Goal: Task Accomplishment & Management: Manage account settings

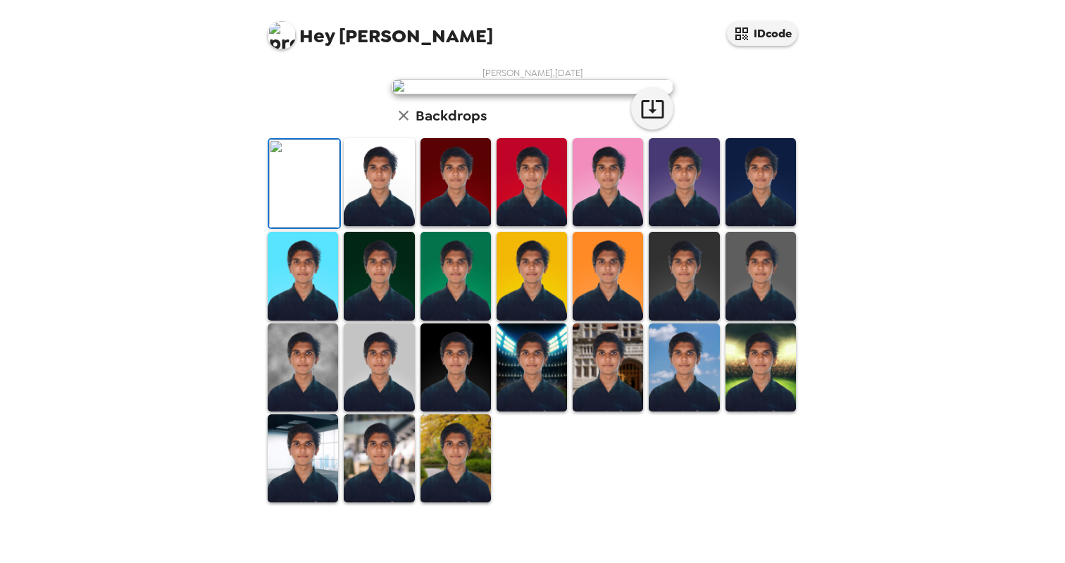
scroll to position [56, 0]
click at [370, 226] on img at bounding box center [379, 182] width 70 height 88
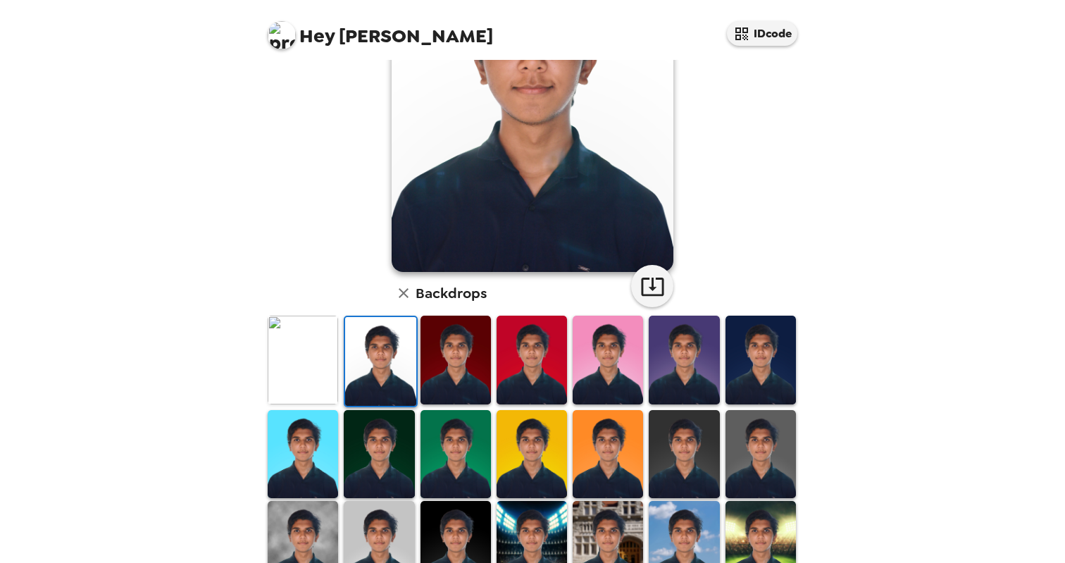
scroll to position [230, 0]
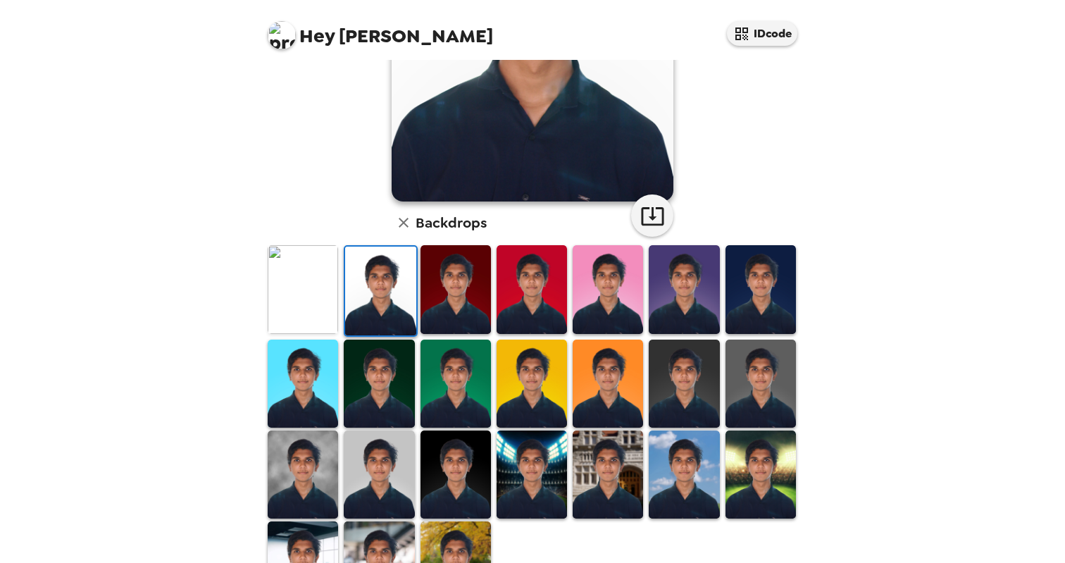
click at [399, 486] on img at bounding box center [379, 474] width 70 height 88
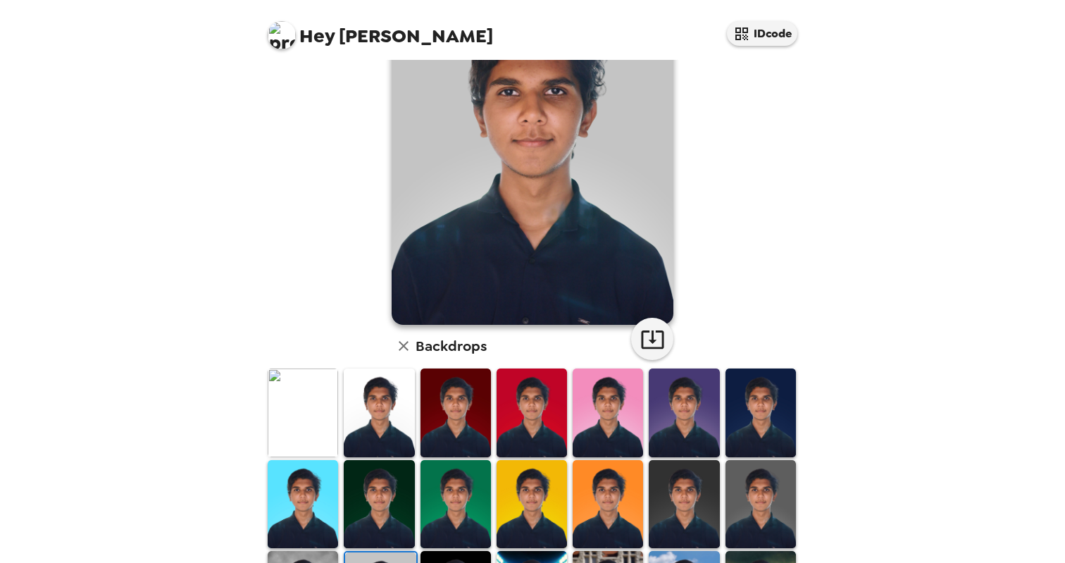
scroll to position [0, 0]
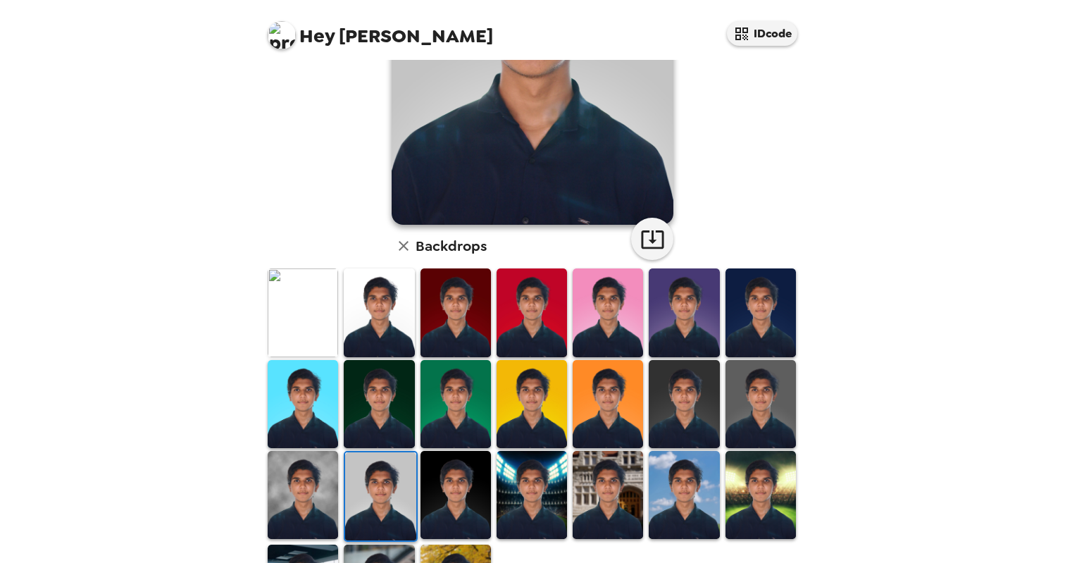
click at [322, 510] on img at bounding box center [303, 495] width 70 height 88
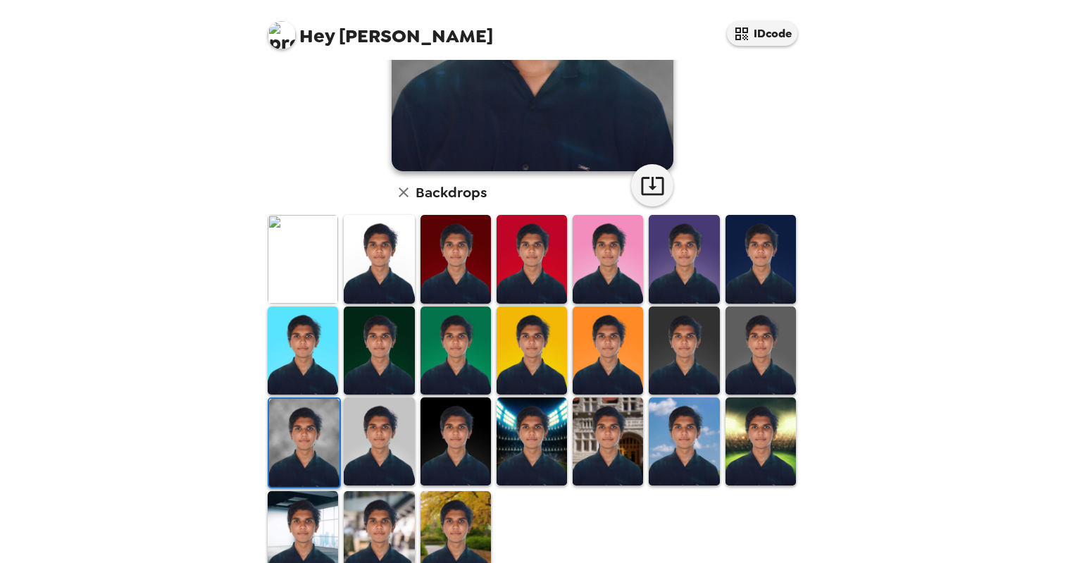
click at [316, 524] on img at bounding box center [303, 535] width 70 height 88
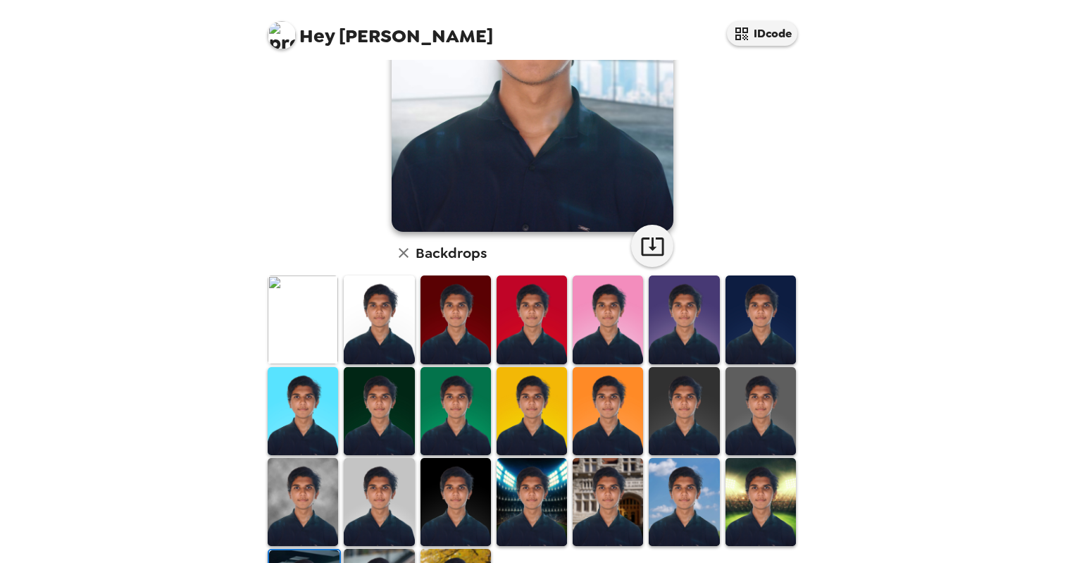
scroll to position [219, 0]
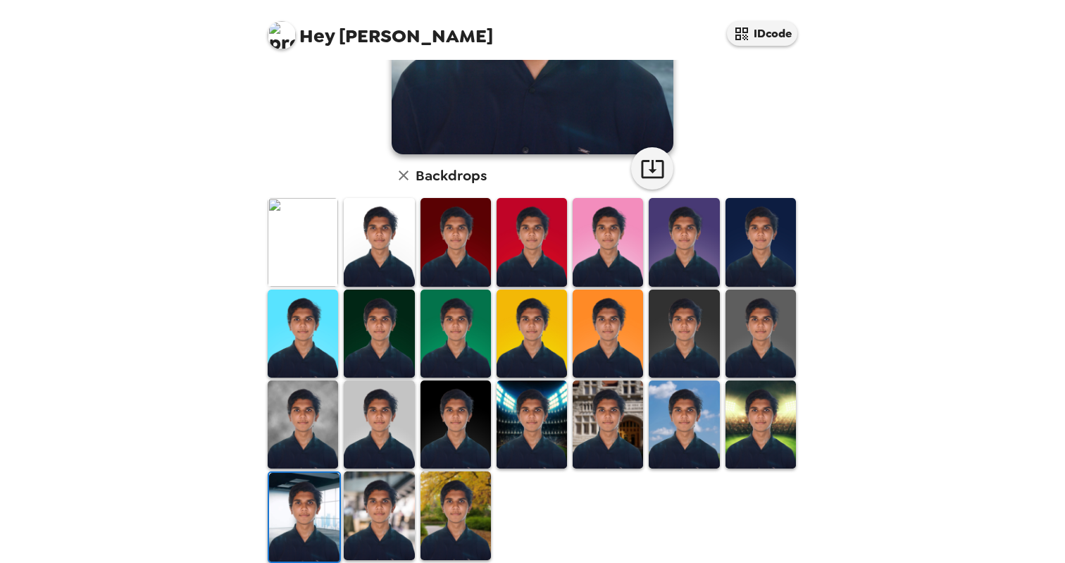
click at [396, 499] on img at bounding box center [379, 515] width 70 height 88
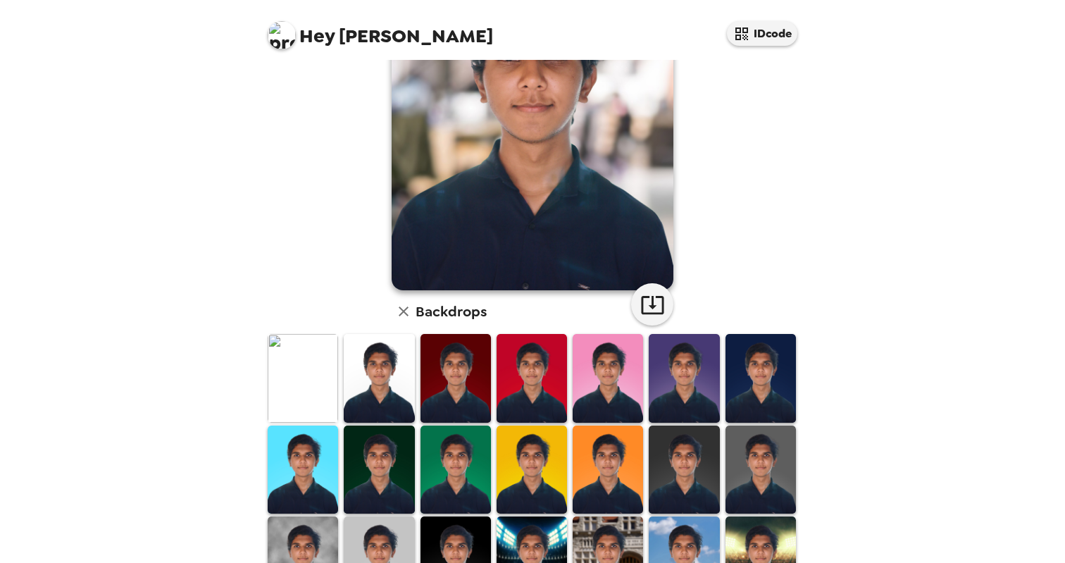
scroll to position [213, 0]
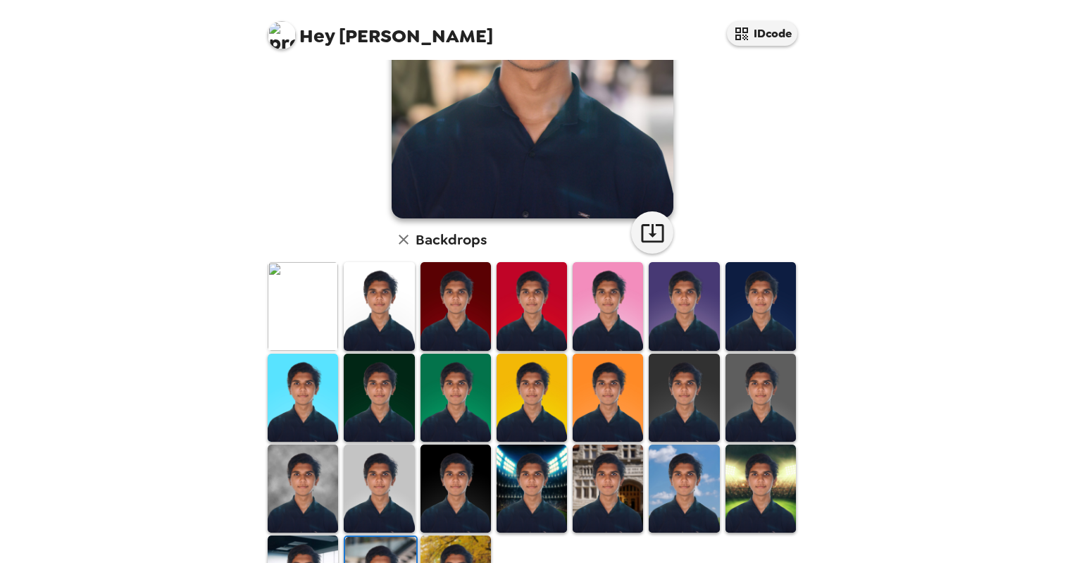
click at [690, 485] on img at bounding box center [684, 488] width 70 height 88
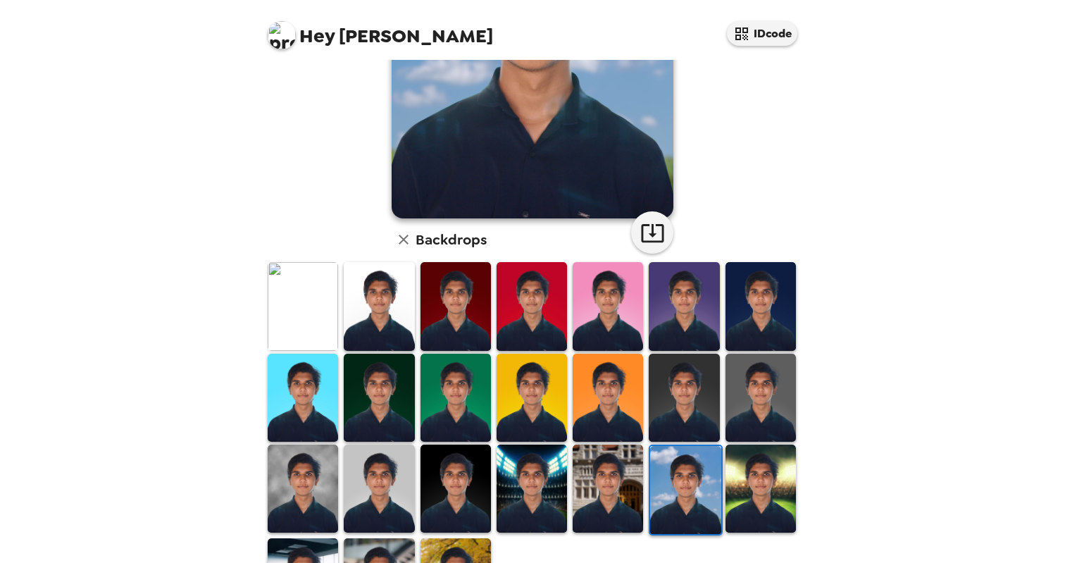
click at [690, 485] on img at bounding box center [685, 490] width 70 height 88
click at [611, 483] on img at bounding box center [608, 488] width 70 height 88
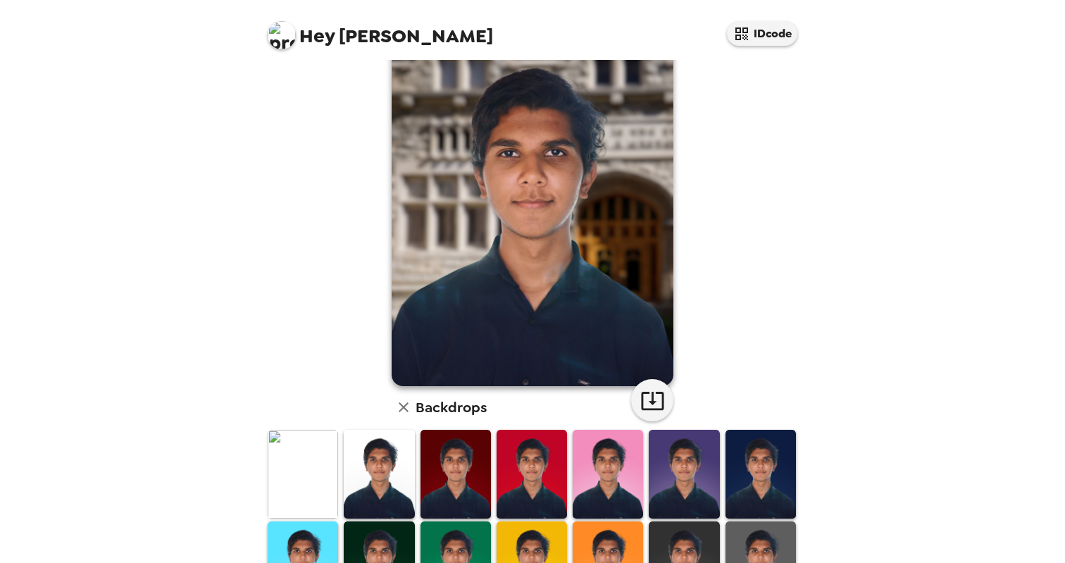
scroll to position [0, 0]
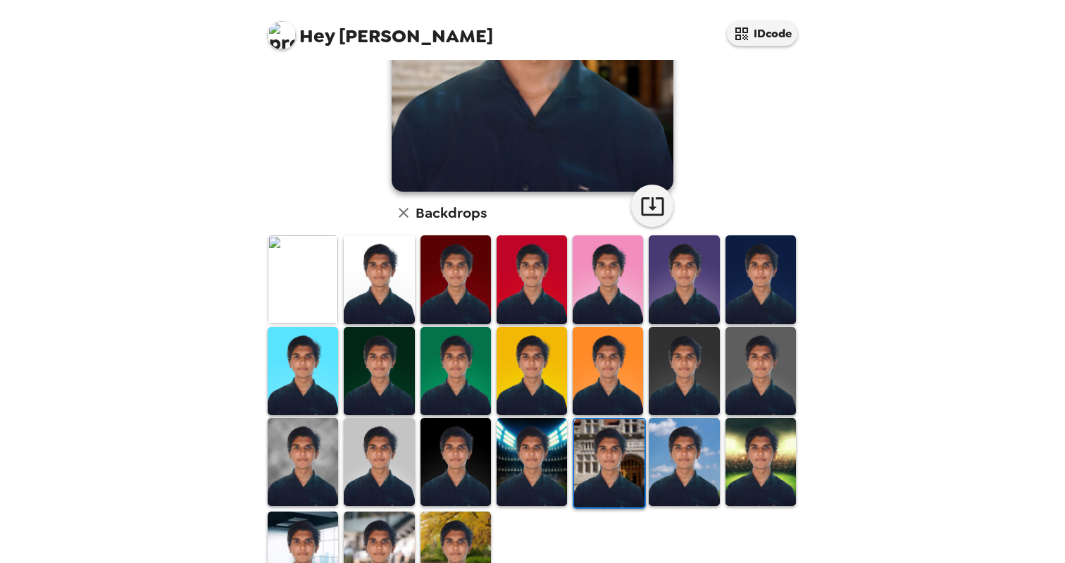
click at [455, 460] on img at bounding box center [456, 462] width 70 height 88
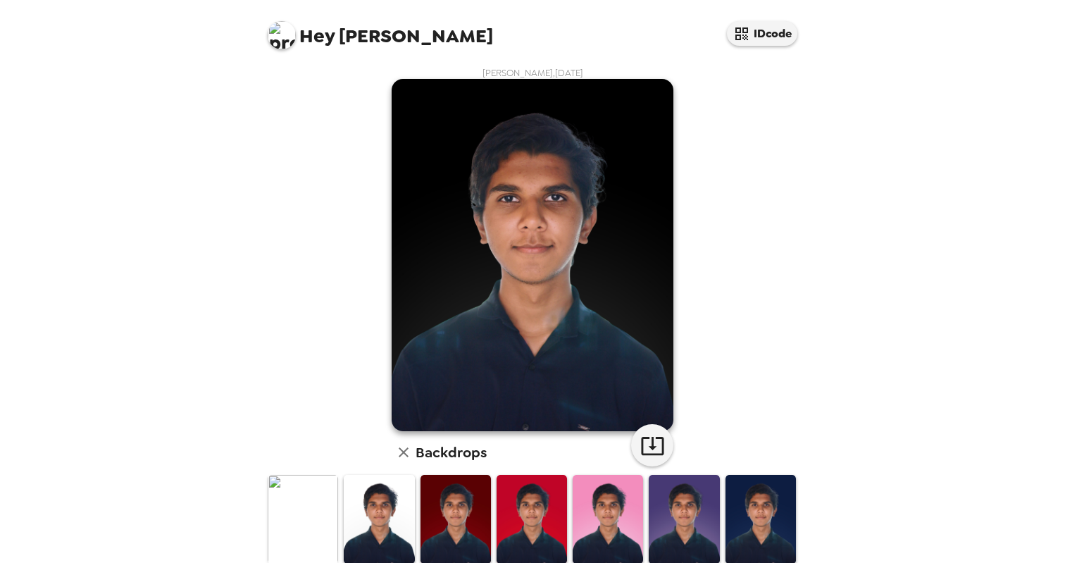
click at [374, 514] on img at bounding box center [379, 519] width 70 height 88
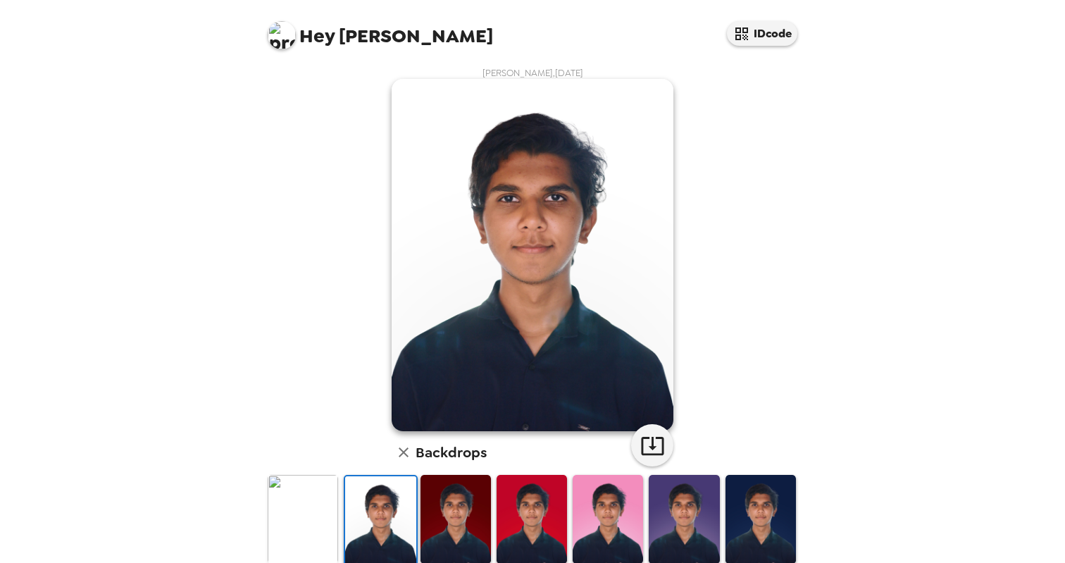
click at [323, 521] on img at bounding box center [303, 519] width 70 height 88
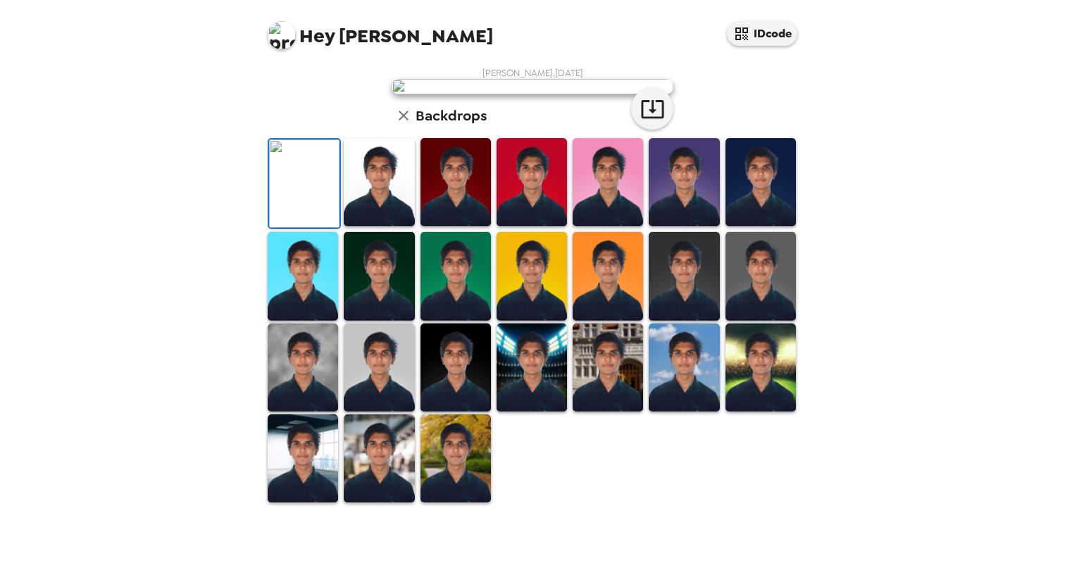
click at [364, 226] on img at bounding box center [379, 182] width 70 height 88
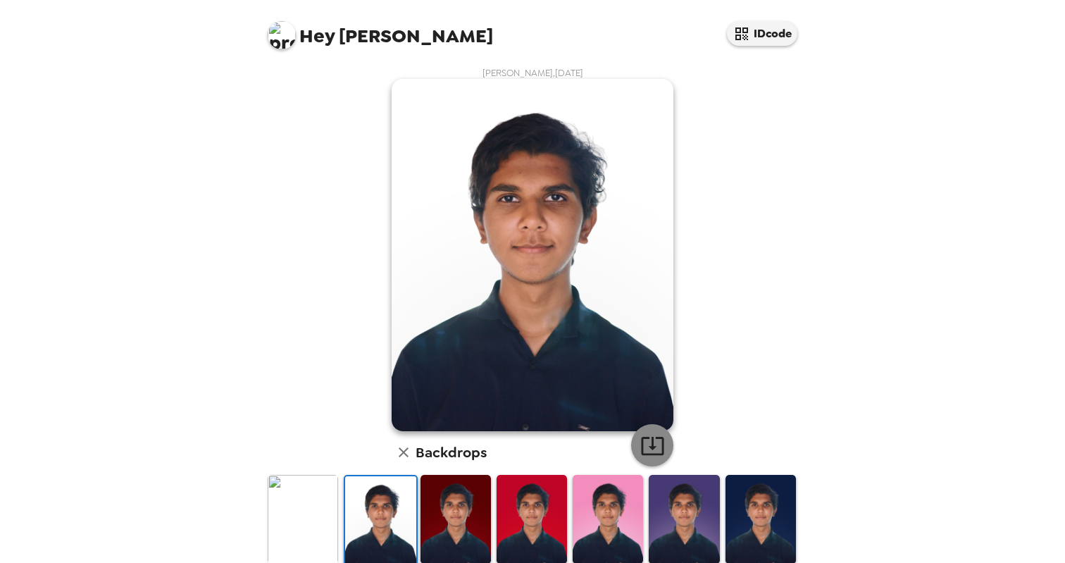
click at [645, 431] on button "button" at bounding box center [652, 445] width 42 height 42
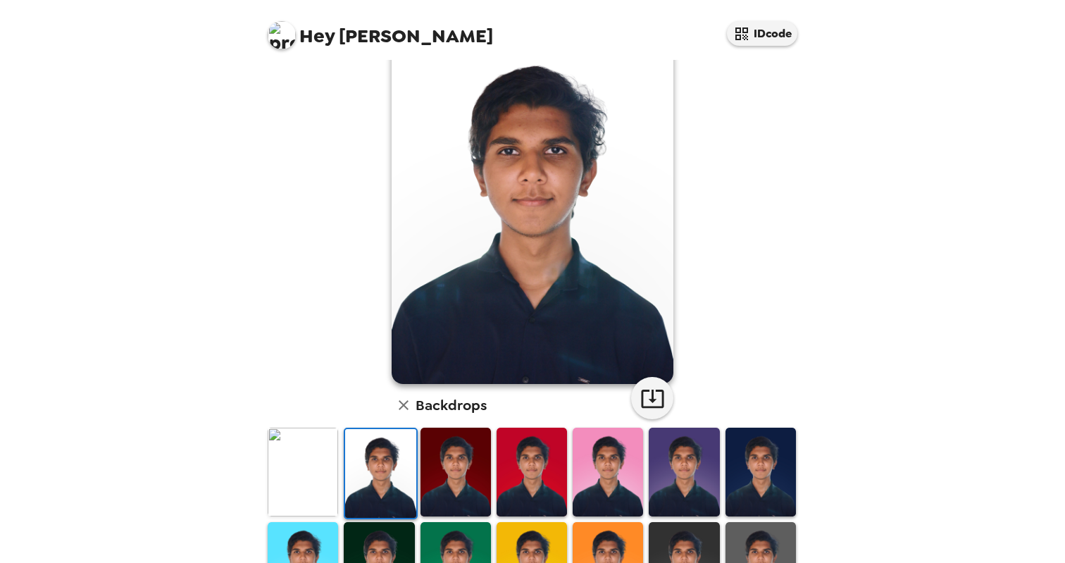
scroll to position [51, 0]
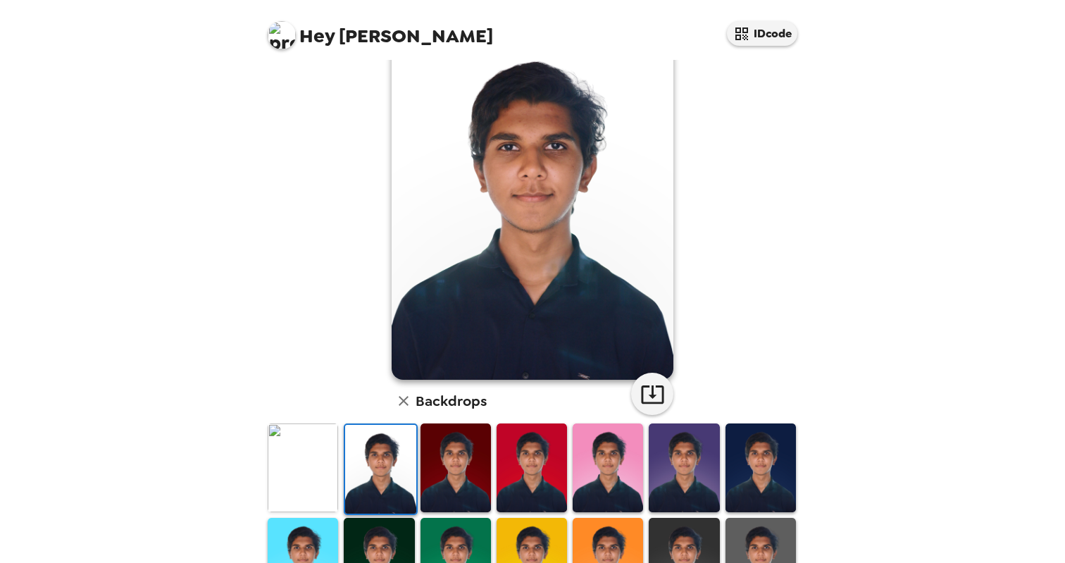
click at [442, 471] on img at bounding box center [456, 467] width 70 height 88
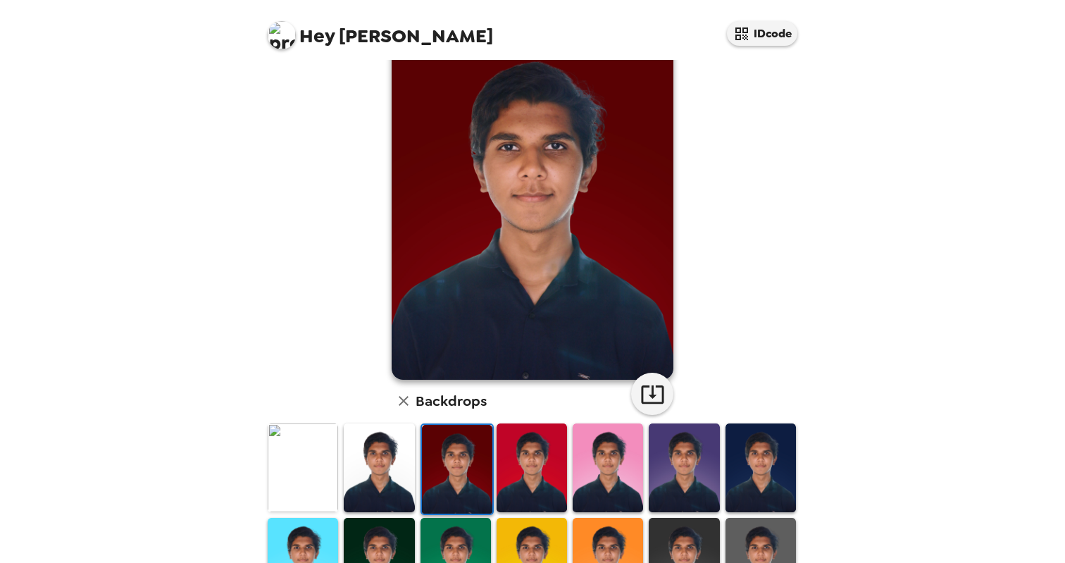
click at [392, 459] on img at bounding box center [379, 467] width 70 height 88
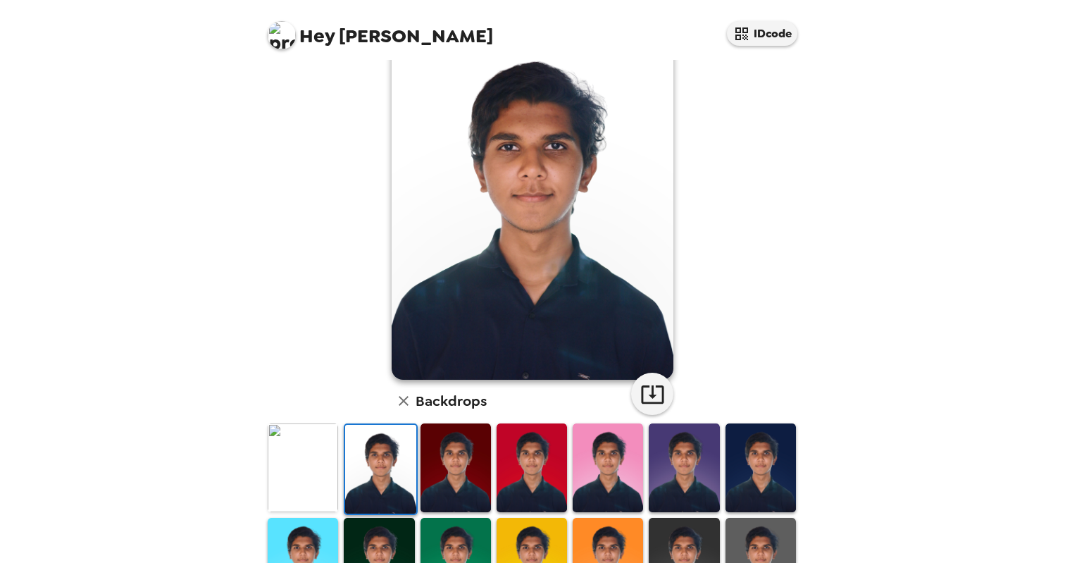
click at [316, 459] on img at bounding box center [303, 467] width 70 height 88
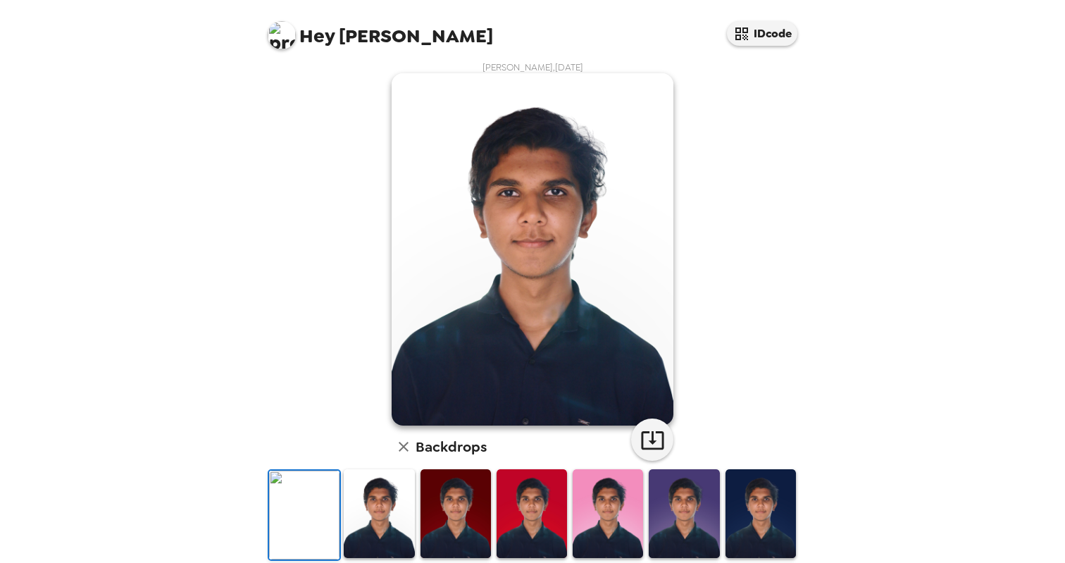
scroll to position [0, 0]
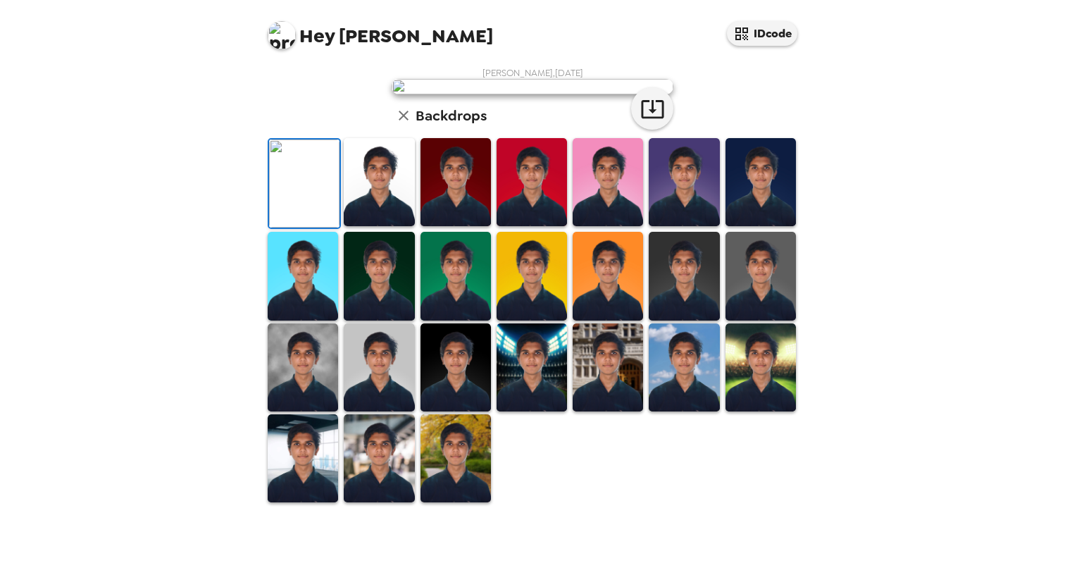
click at [523, 94] on img at bounding box center [533, 86] width 282 height 15
click at [788, 40] on button "IDcode" at bounding box center [762, 33] width 70 height 25
click at [536, 411] on img at bounding box center [532, 367] width 70 height 88
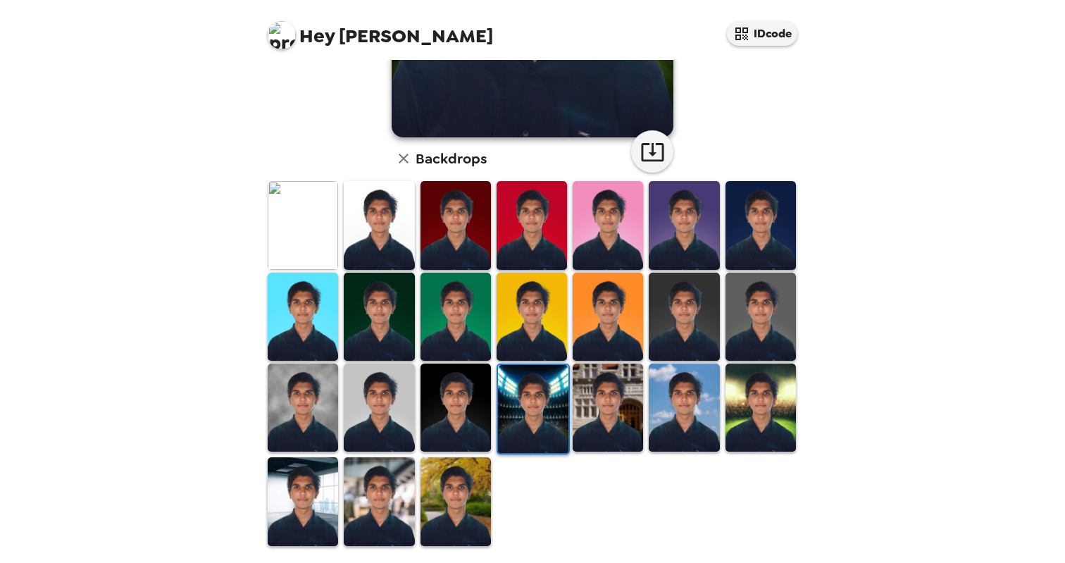
scroll to position [294, 0]
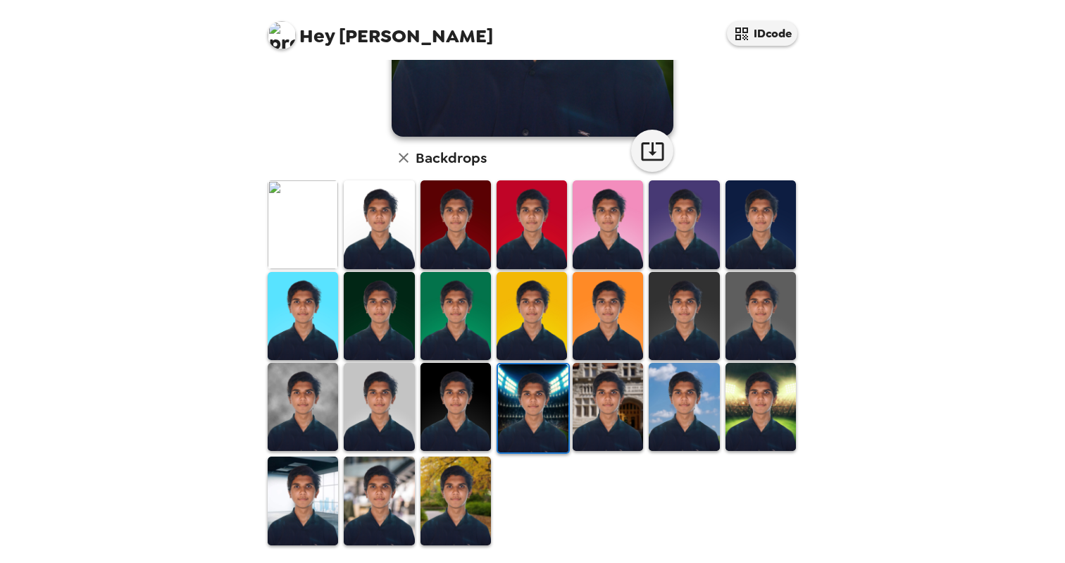
click at [331, 490] on img at bounding box center [303, 500] width 70 height 88
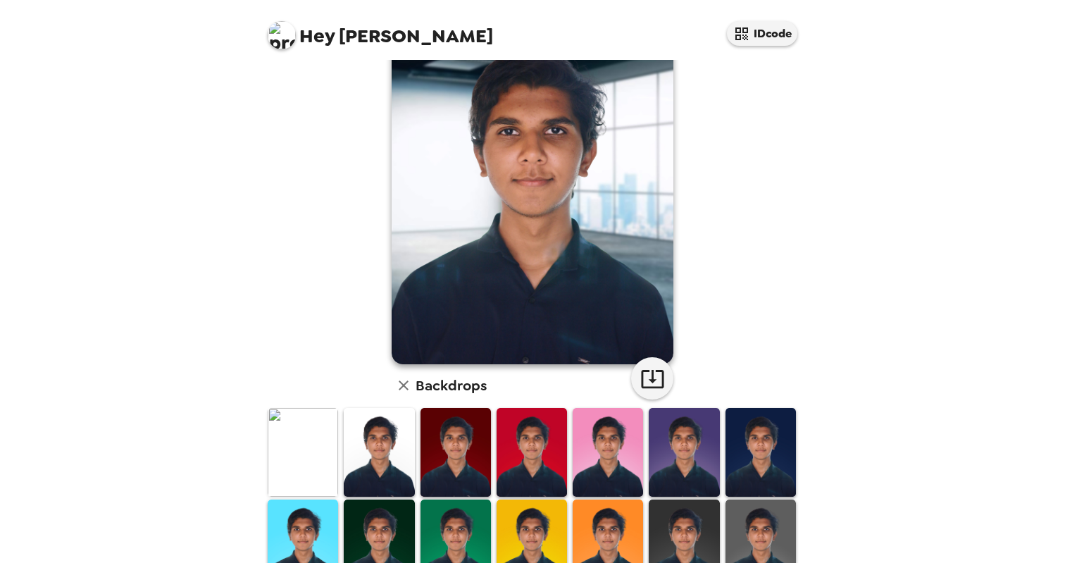
scroll to position [123, 0]
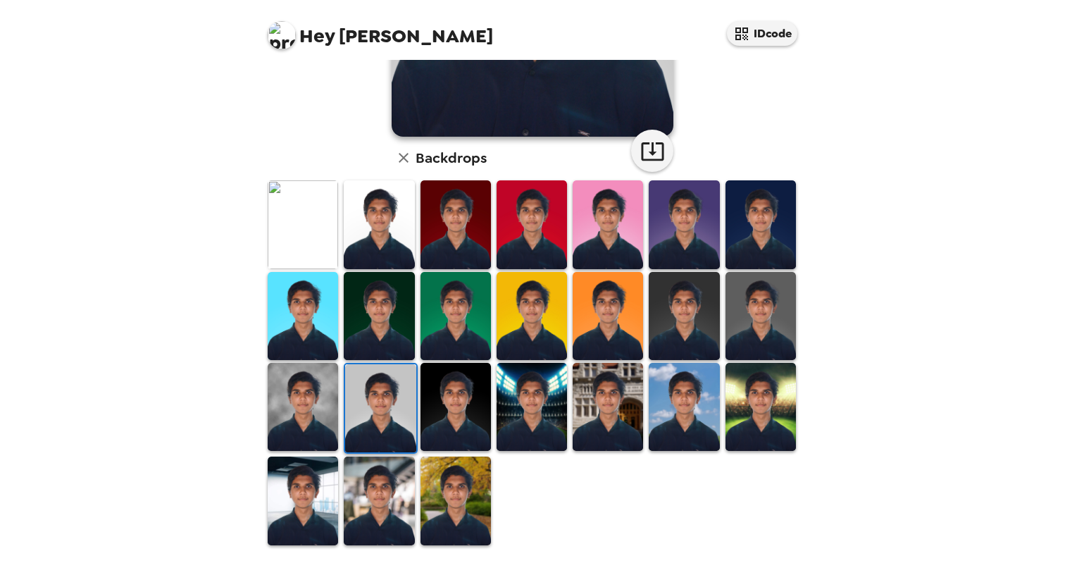
click at [317, 500] on img at bounding box center [303, 500] width 70 height 88
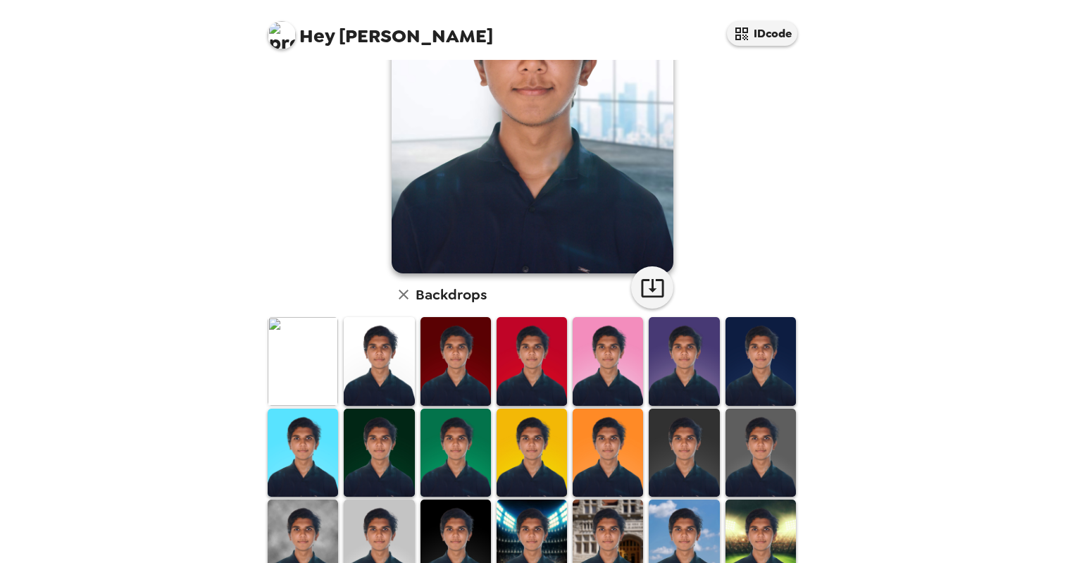
scroll to position [135, 0]
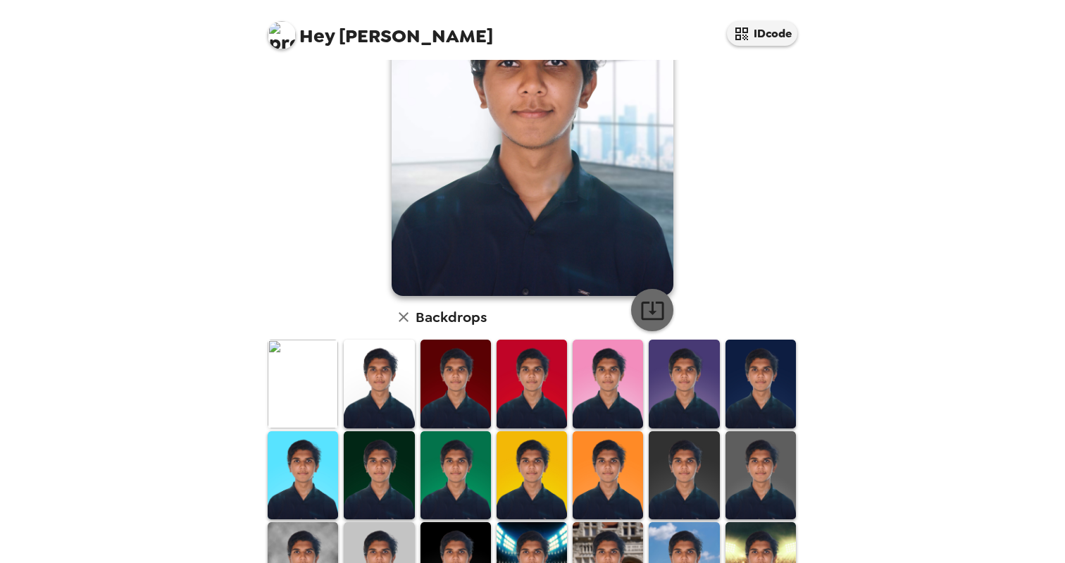
click at [640, 299] on icon "button" at bounding box center [652, 310] width 25 height 25
